Goal: Transaction & Acquisition: Purchase product/service

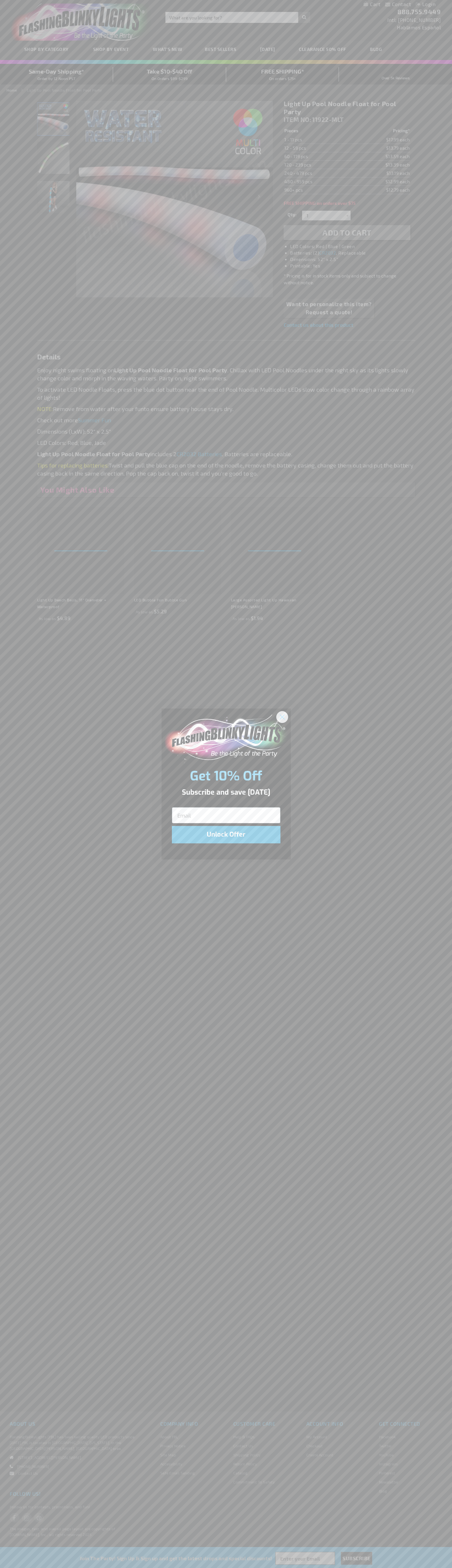
click at [282, 716] on icon "Close dialog" at bounding box center [281, 716] width 4 height 4
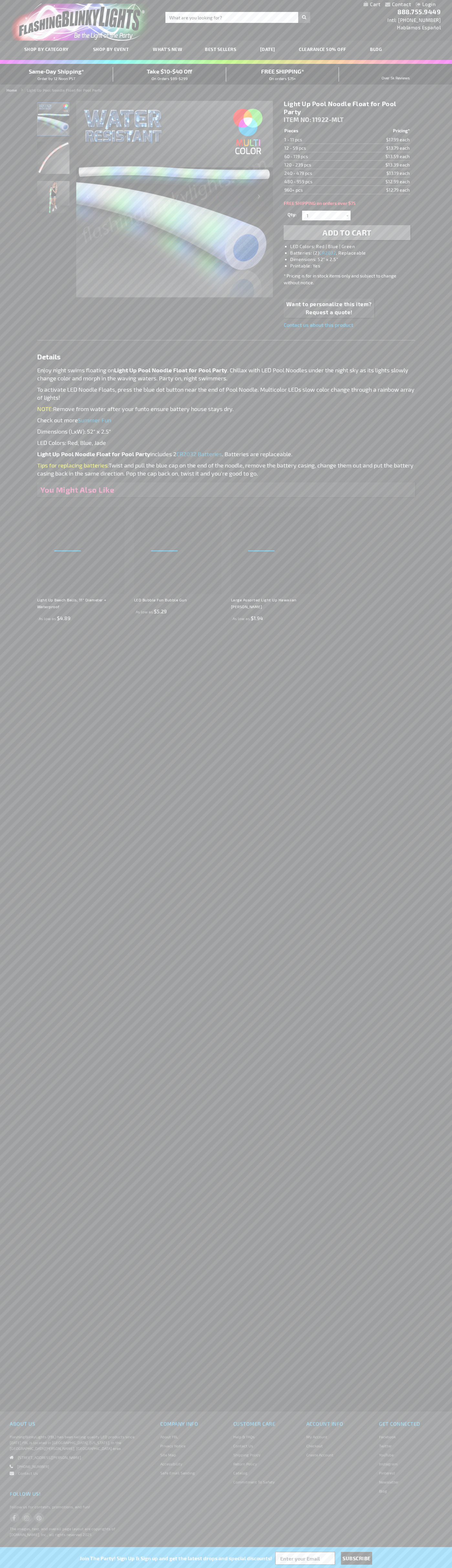
click at [353, 247] on li "LED Colors: Red | Blue | Green" at bounding box center [353, 247] width 126 height 7
click at [347, 233] on span "Add to Cart" at bounding box center [347, 232] width 49 height 9
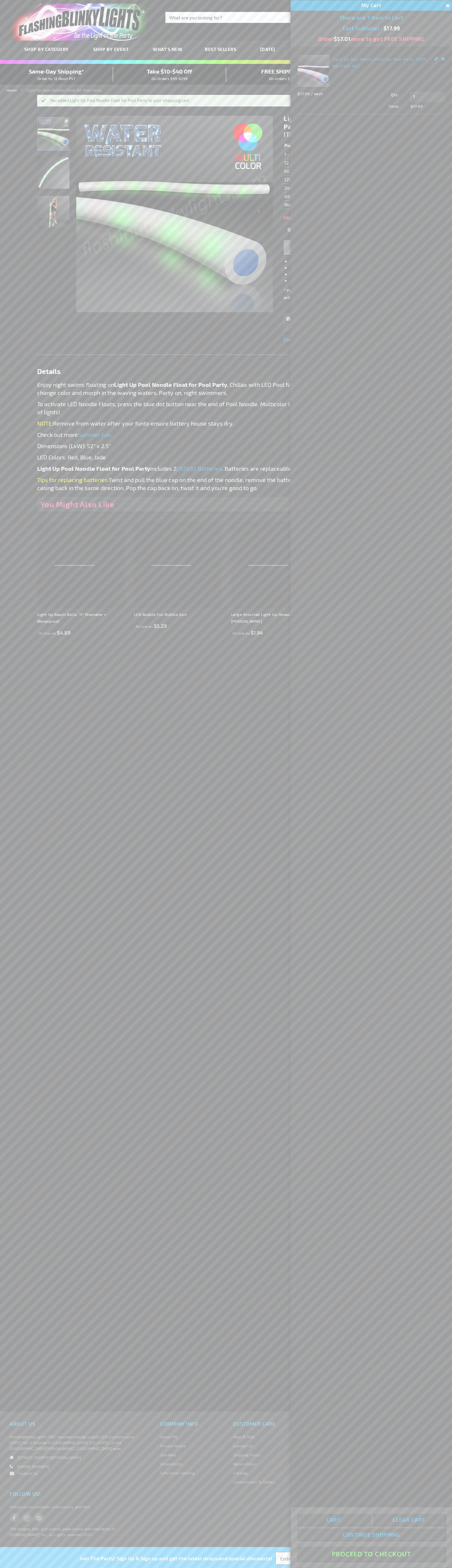
click at [371, 1554] on button "Proceed To Checkout" at bounding box center [371, 1554] width 148 height 15
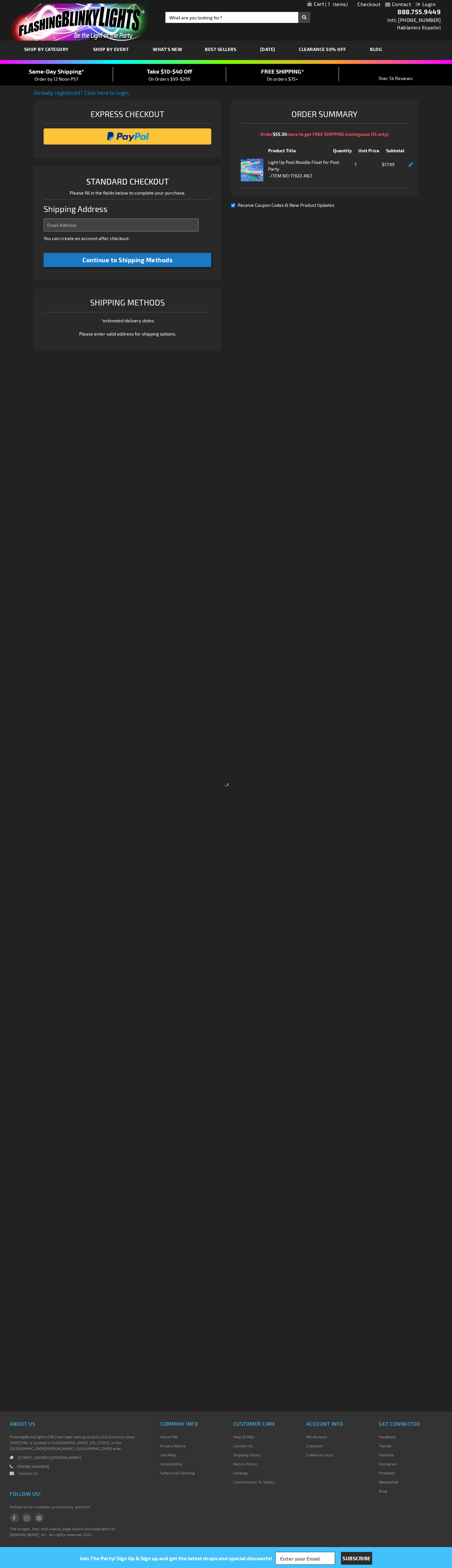
select select "US"
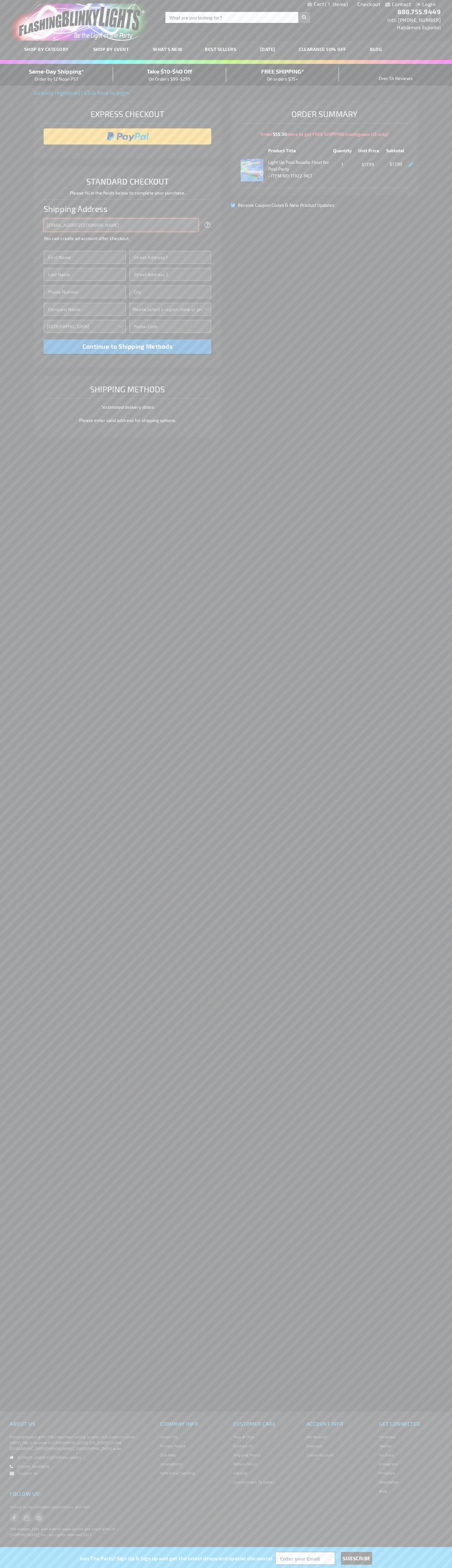
type input "johnsmith005@storebotmail.joonix.net"
type input "John"
type input "4021 Vernon Avenue"
type input "First floor"
type input "st. louis park"
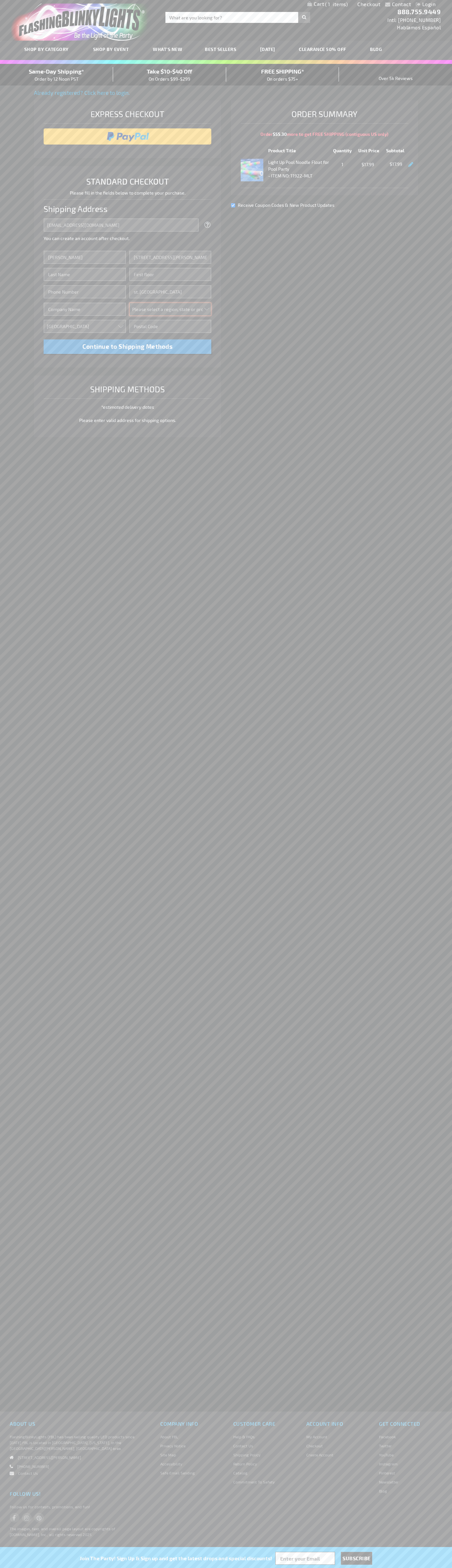
select select "34"
type input "55416"
type input "Smith"
type input "6502530000"
type input "John Smith"
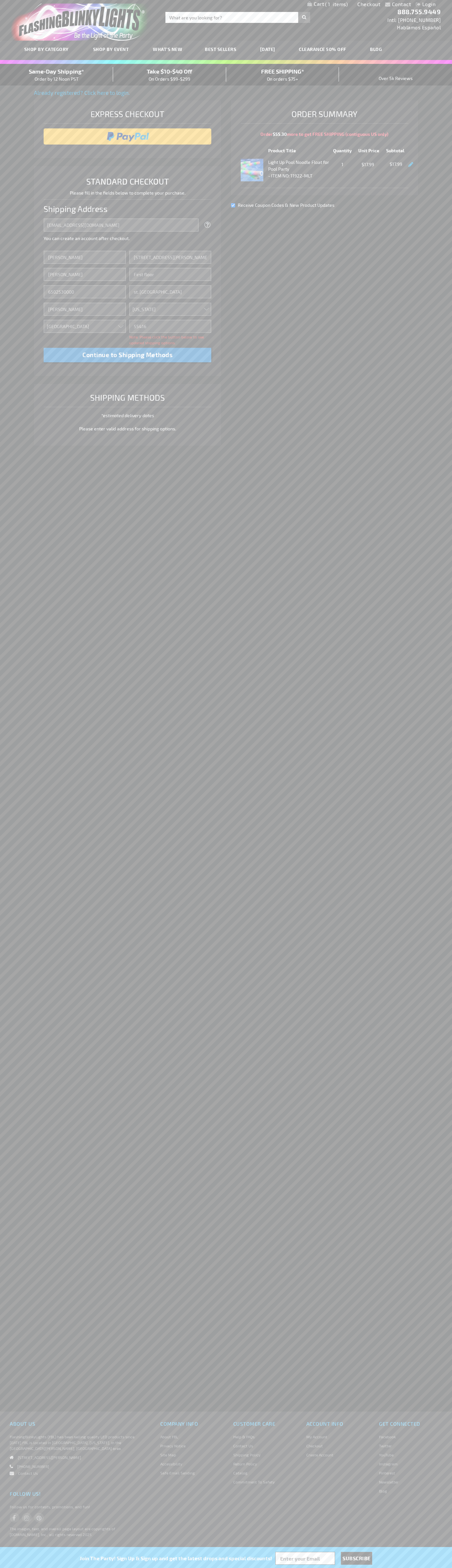
click at [57, 75] on div "Same-Day Shipping* Order by 12 Noon PST" at bounding box center [57, 74] width 113 height 15
click at [127, 136] on input "image" at bounding box center [127, 136] width 161 height 13
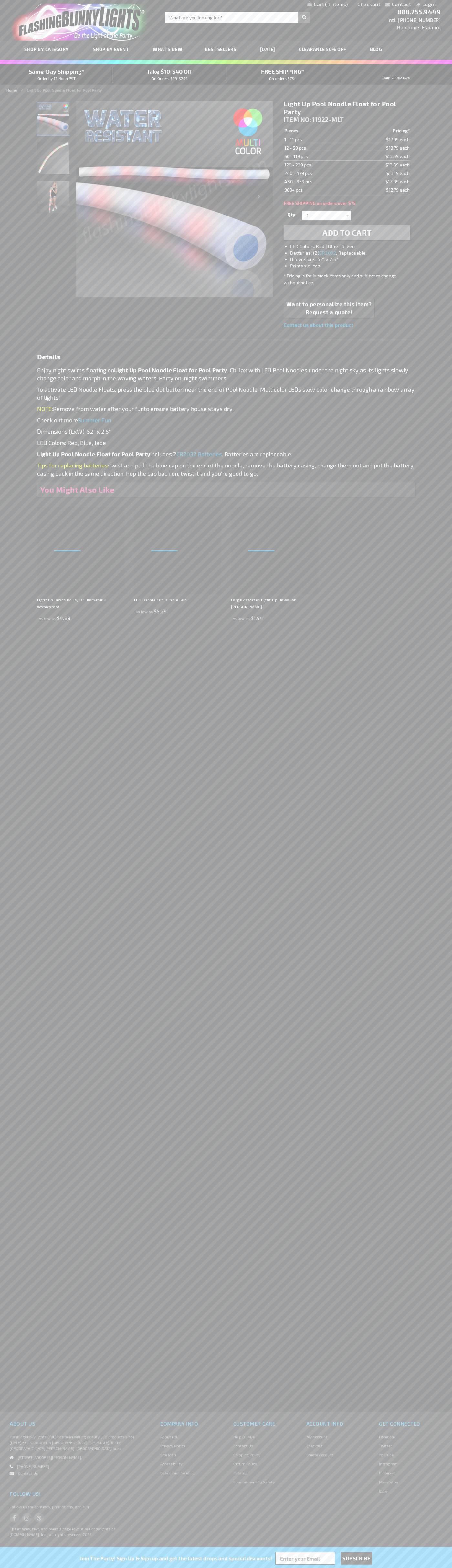
click at [327, 4] on span "1" at bounding box center [336, 4] width 23 height 6
